Goal: Transaction & Acquisition: Obtain resource

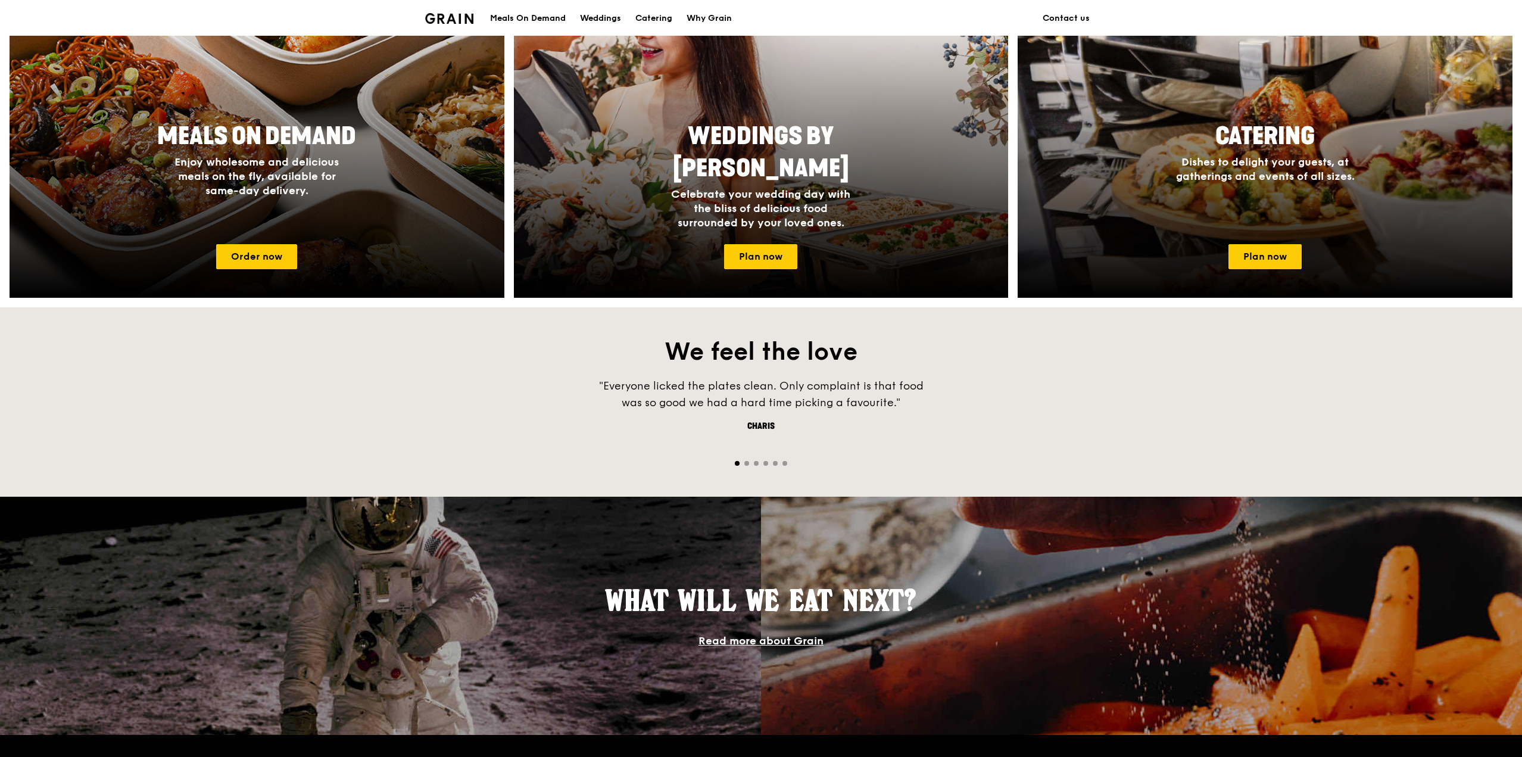
scroll to position [536, 0]
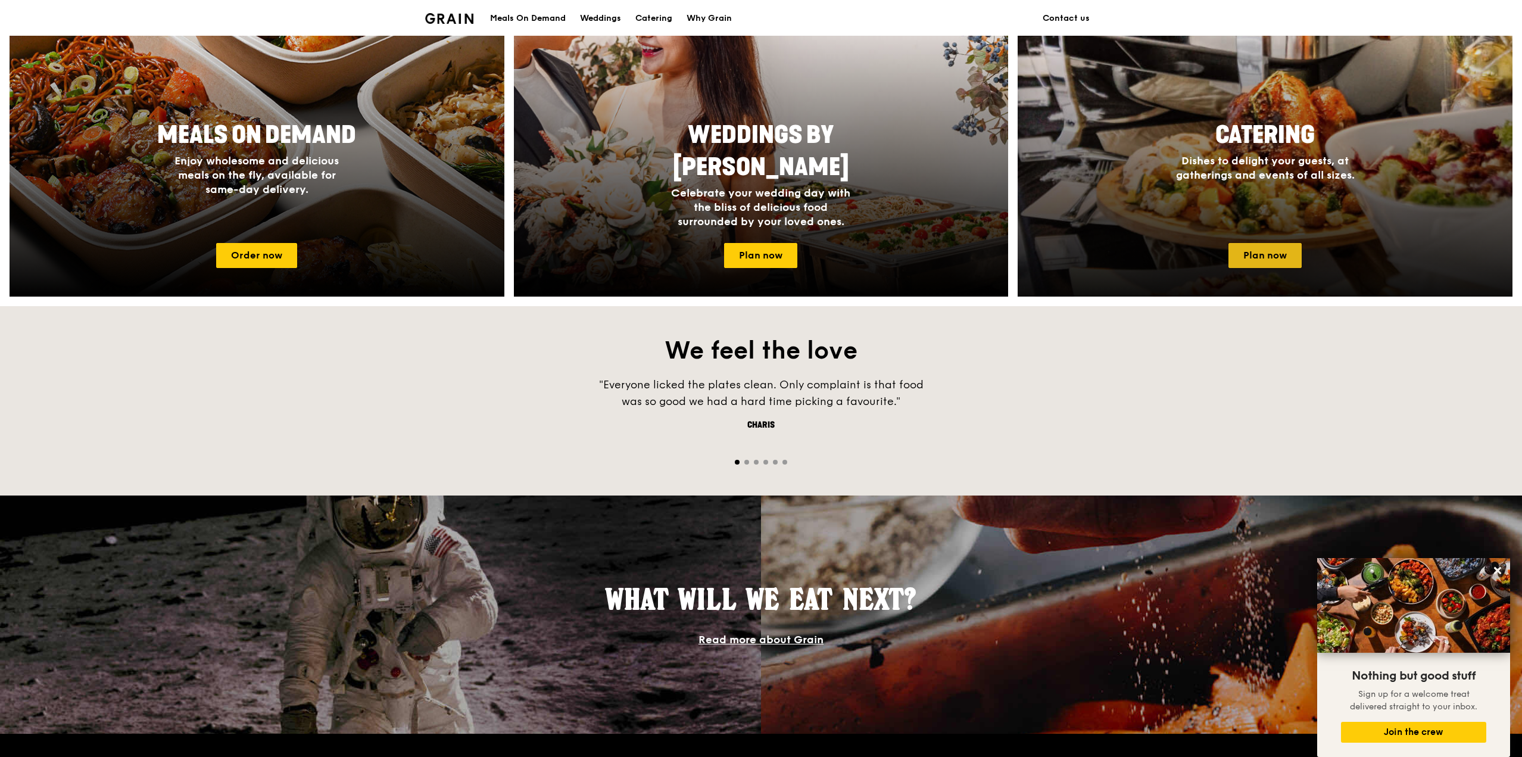
click at [1271, 251] on link "Plan now" at bounding box center [1265, 255] width 73 height 25
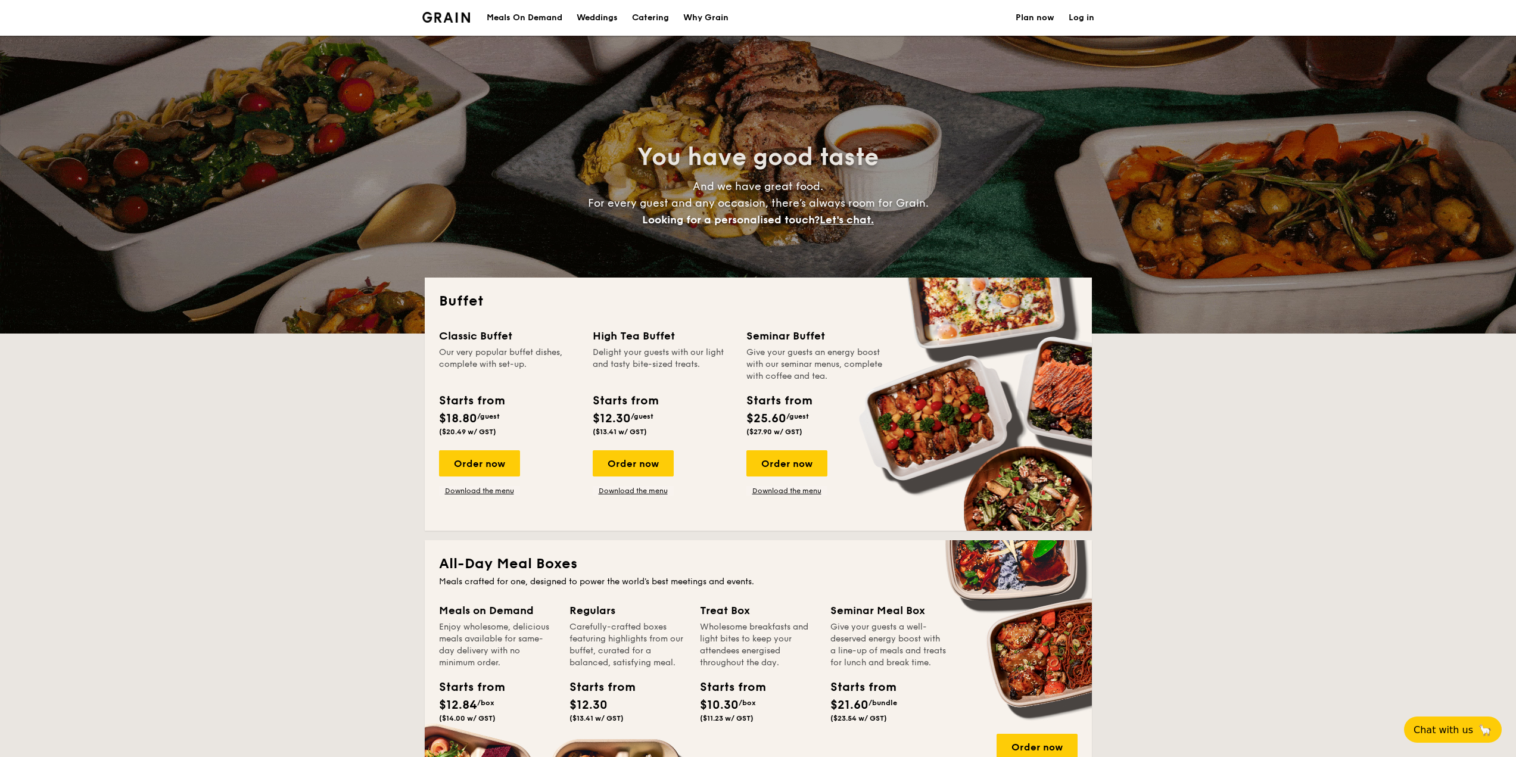
select select
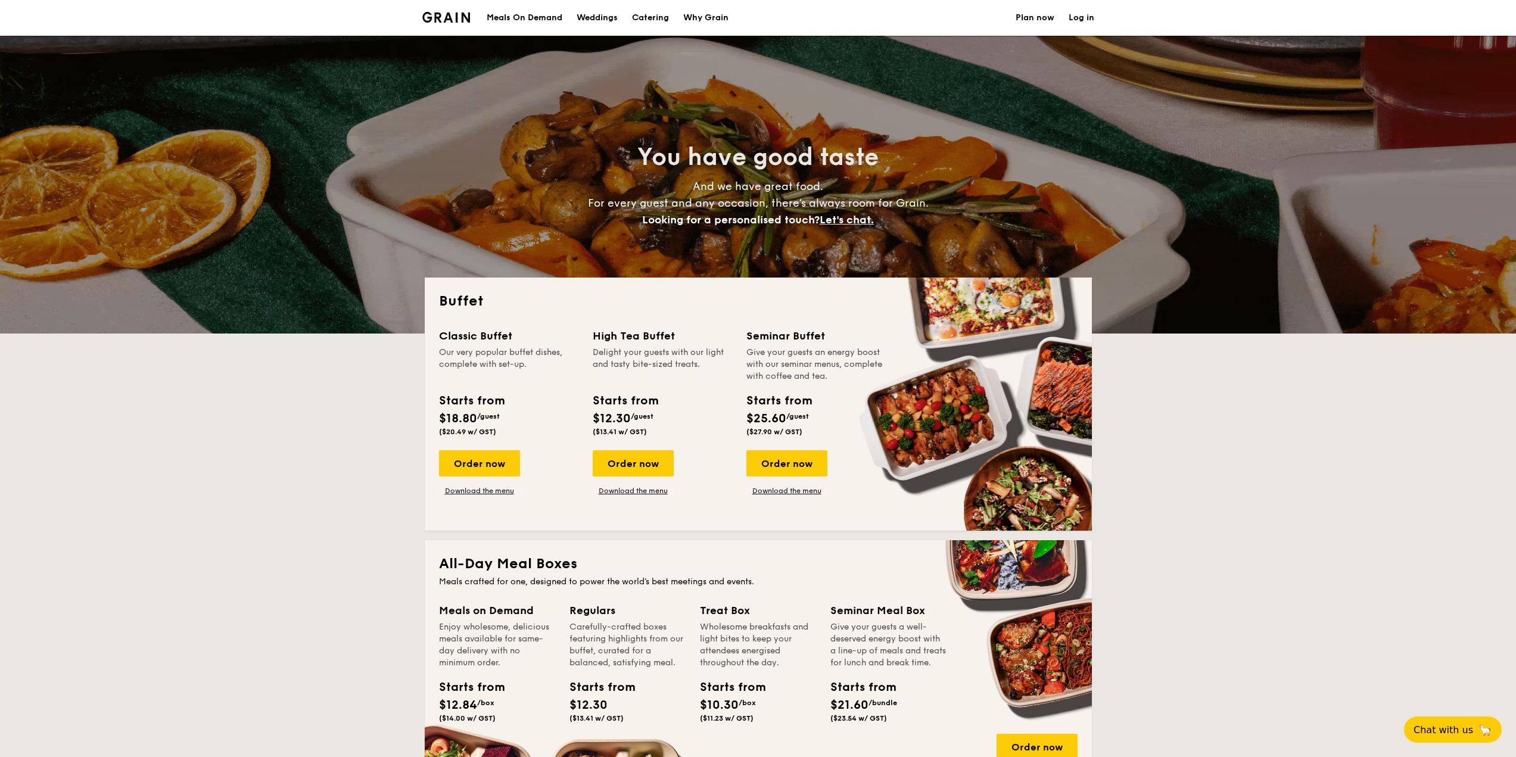
click at [649, 18] on h1 "Catering" at bounding box center [650, 18] width 37 height 36
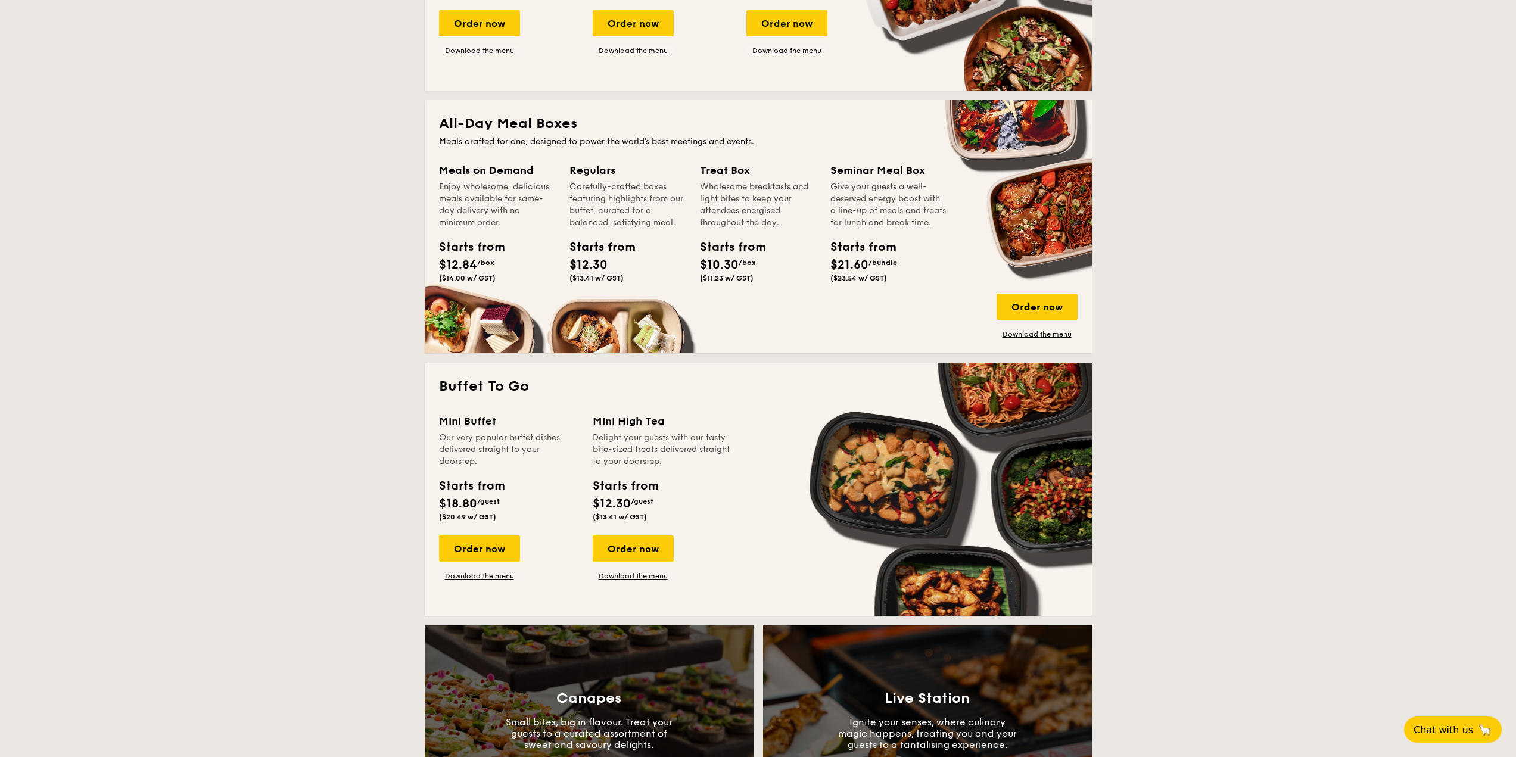
scroll to position [655, 0]
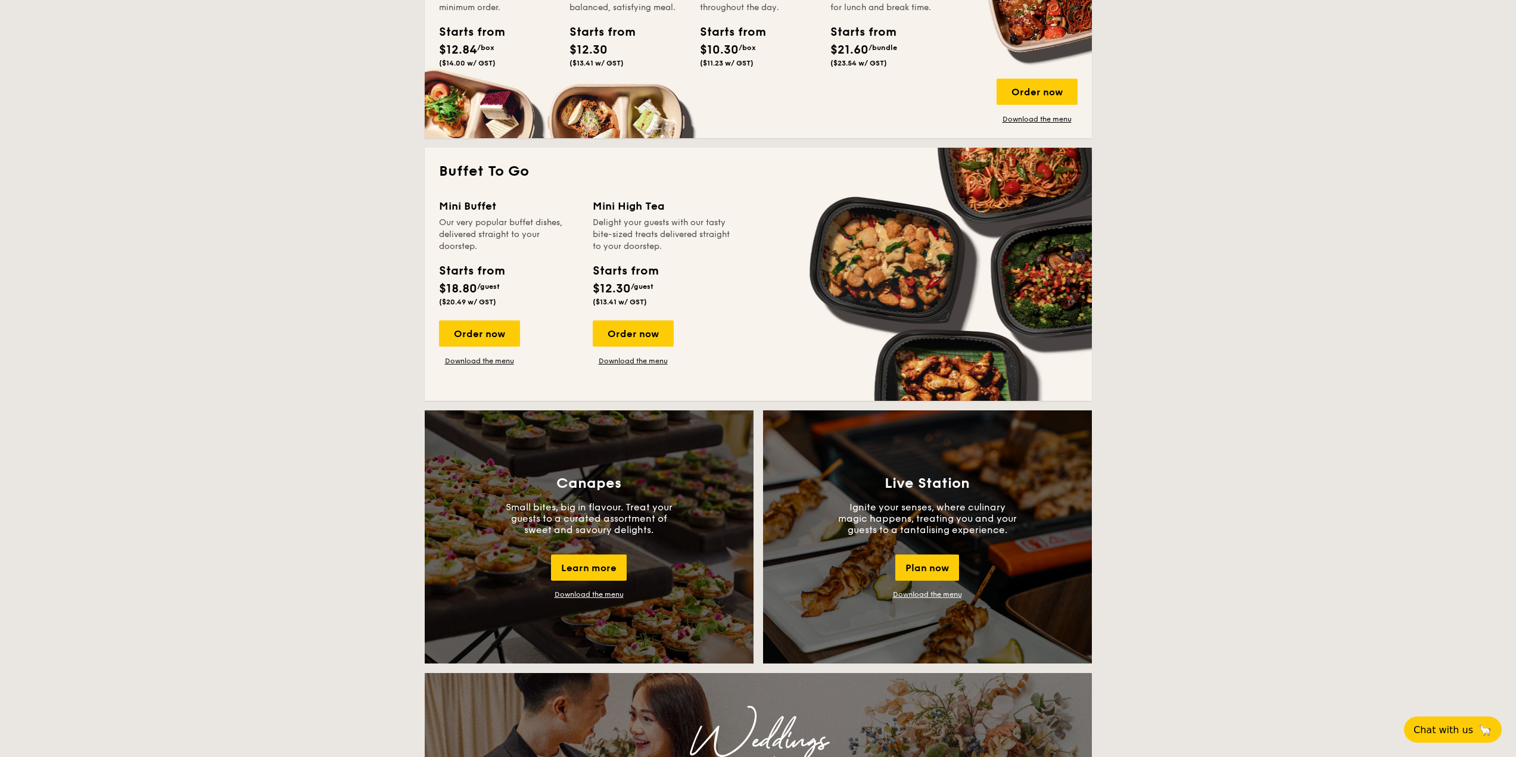
click at [486, 367] on div "Mini Buffet Our very popular buffet dishes, delivered straight to your doorstep…" at bounding box center [758, 292] width 638 height 189
click at [486, 364] on link "Download the menu" at bounding box center [479, 361] width 81 height 10
